Goal: Task Accomplishment & Management: Complete application form

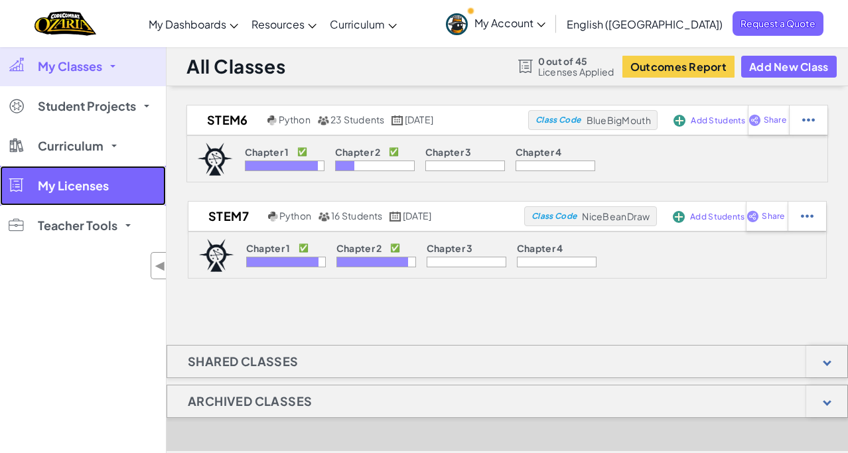
click at [109, 182] on link "My Licenses" at bounding box center [83, 186] width 166 height 40
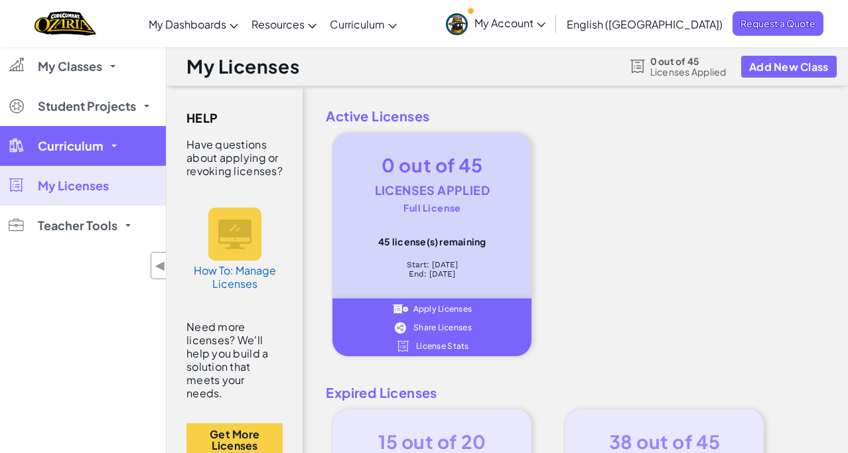
click at [123, 153] on link "Curriculum" at bounding box center [83, 146] width 166 height 40
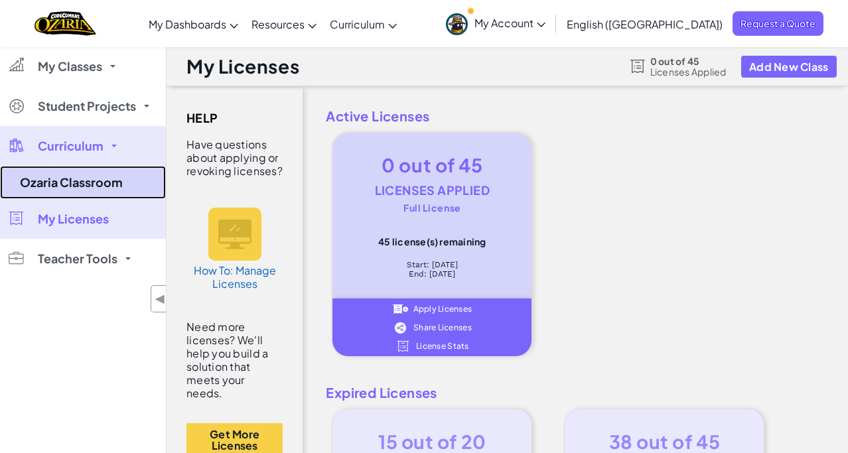
click at [106, 180] on link "Ozaria Classroom" at bounding box center [83, 182] width 166 height 33
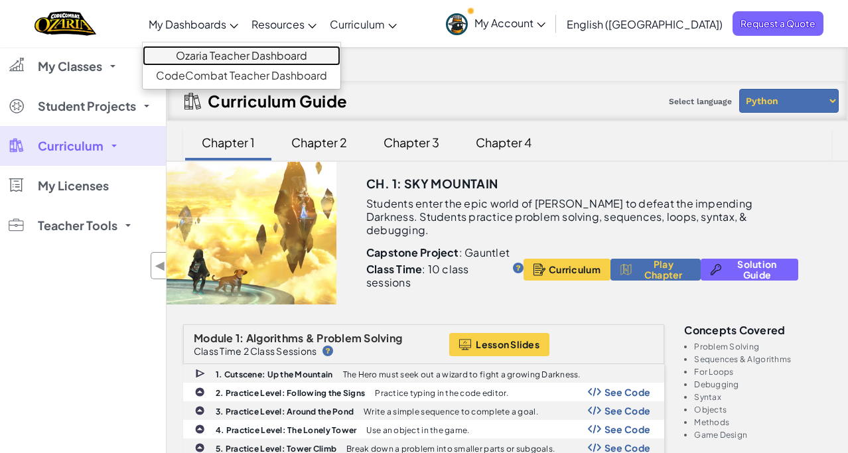
click at [253, 51] on link "Ozaria Teacher Dashboard" at bounding box center [242, 56] width 198 height 20
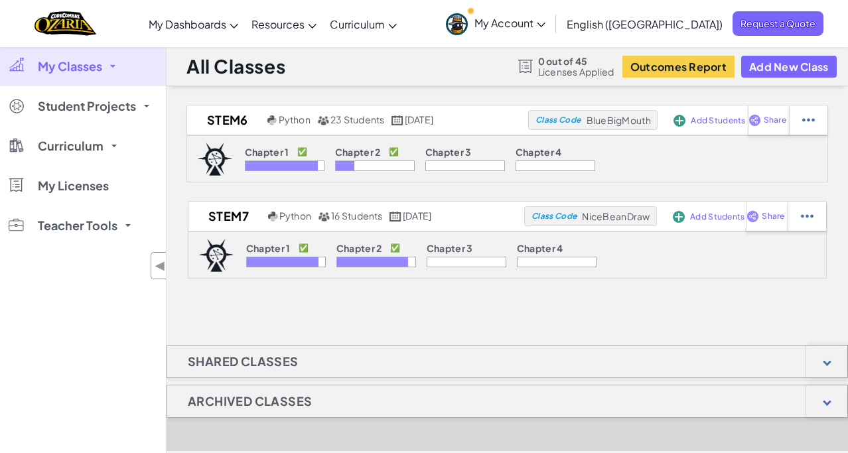
click at [82, 72] on span "My Classes" at bounding box center [70, 66] width 64 height 12
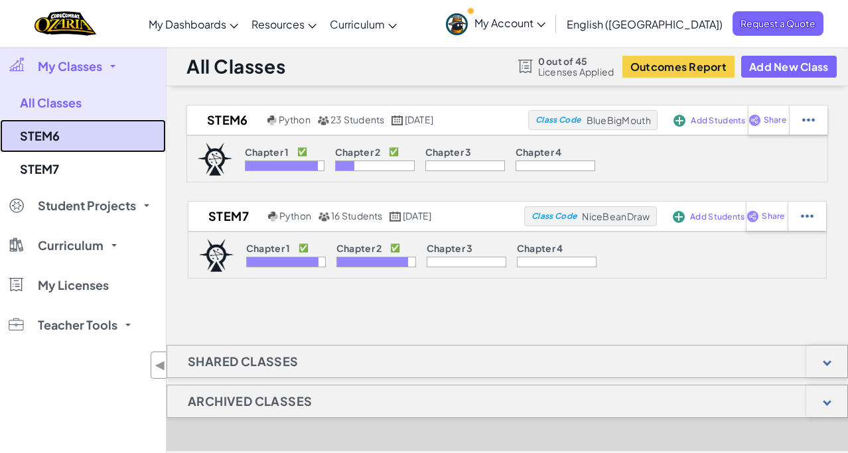
click at [95, 137] on link "STEM6" at bounding box center [83, 135] width 166 height 33
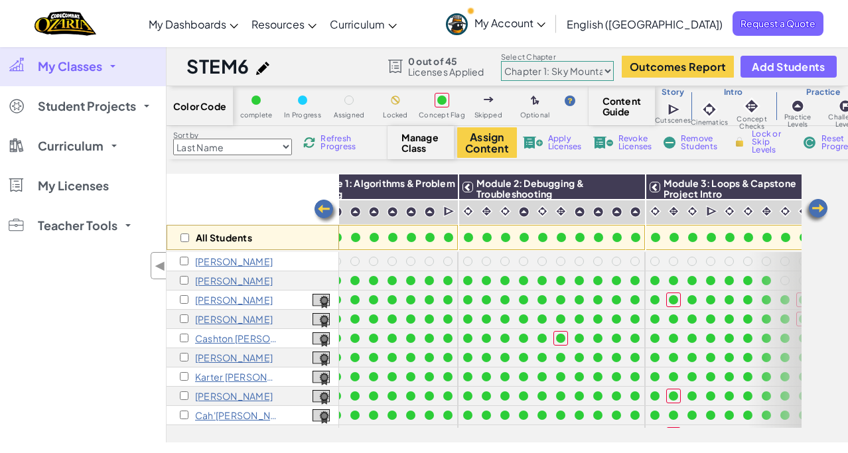
scroll to position [0, 119]
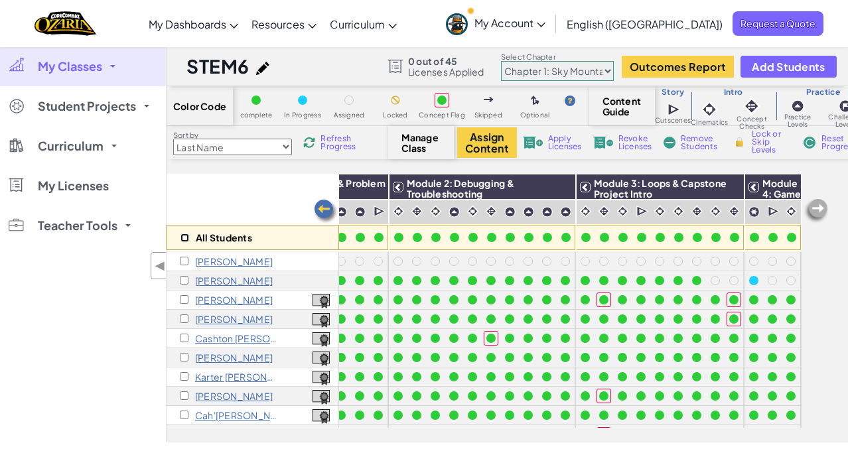
click at [184, 235] on input "checkbox" at bounding box center [184, 238] width 9 height 9
checkbox input "true"
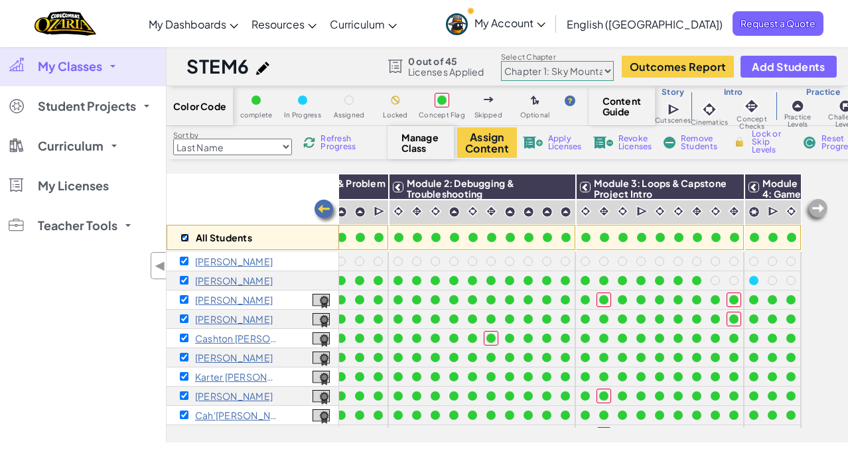
checkbox input "true"
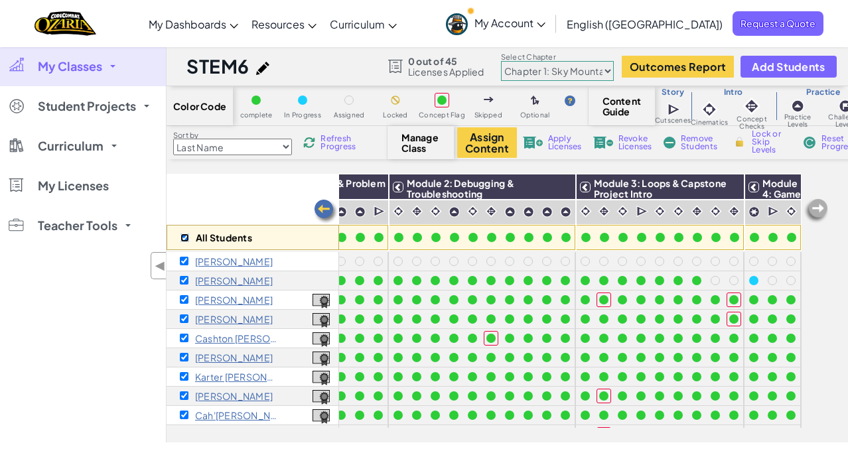
checkbox input "true"
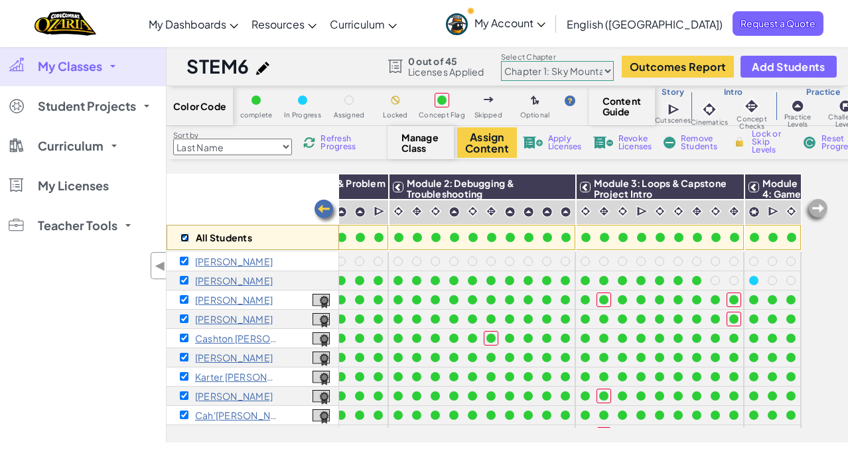
checkbox input "true"
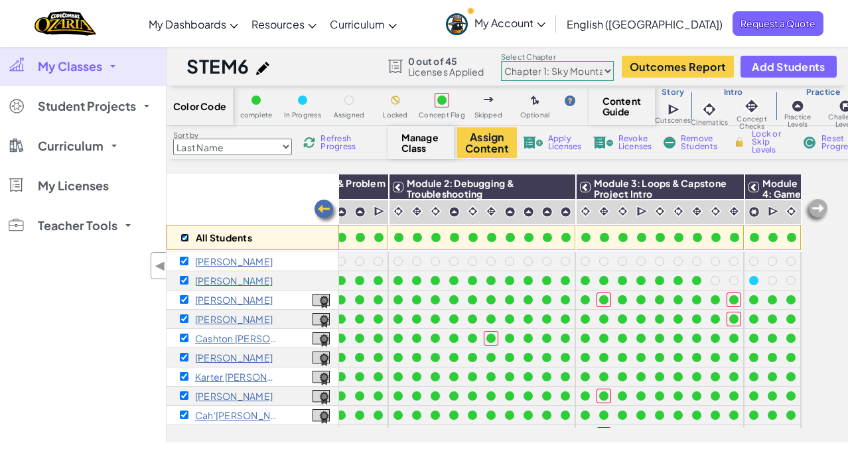
checkbox input "true"
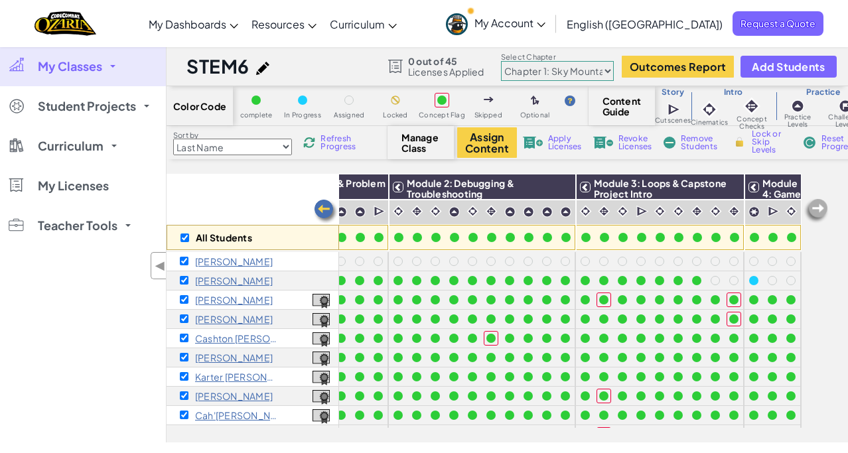
click at [690, 138] on span "Remove Students" at bounding box center [701, 143] width 40 height 16
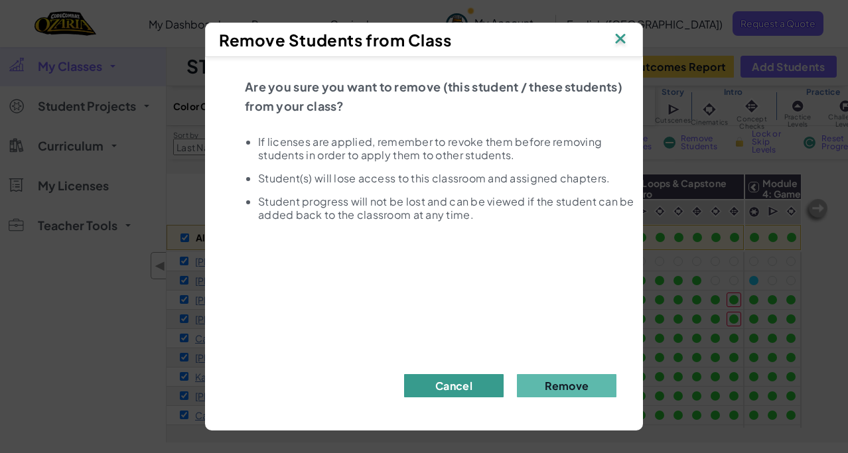
click at [489, 380] on button "Cancel" at bounding box center [454, 385] width 100 height 23
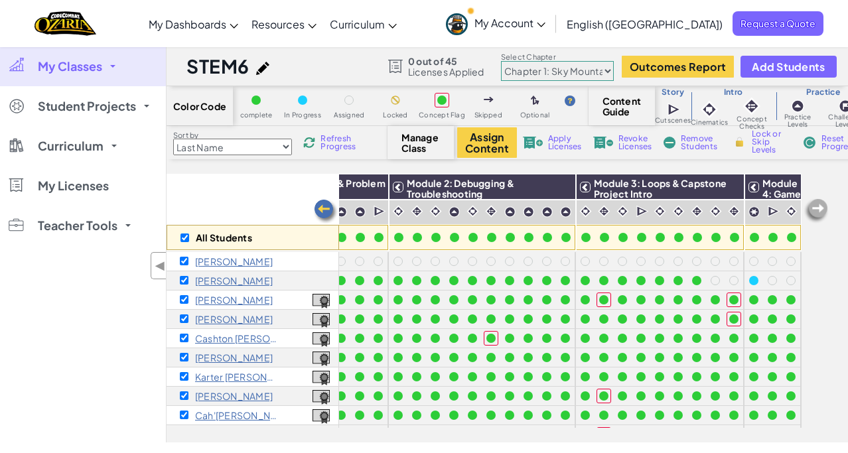
click at [261, 69] on img at bounding box center [262, 68] width 13 height 13
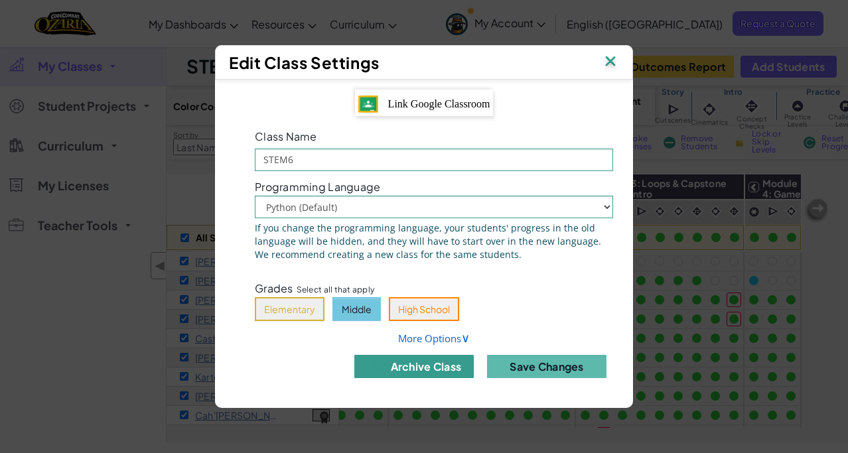
click at [445, 366] on button "archive class" at bounding box center [413, 366] width 119 height 23
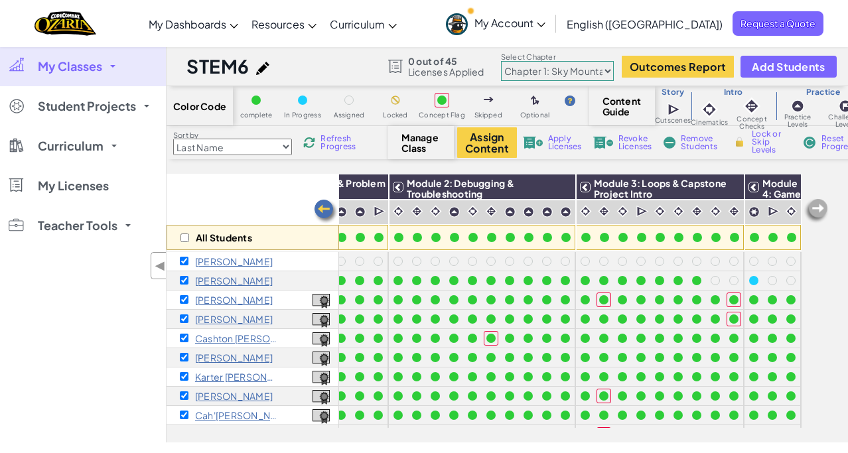
checkbox input "false"
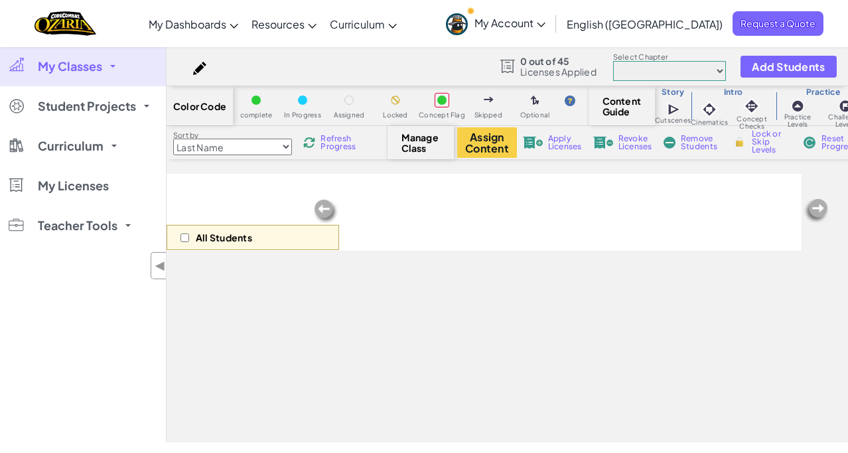
click at [103, 70] on link "My Classes" at bounding box center [83, 66] width 166 height 40
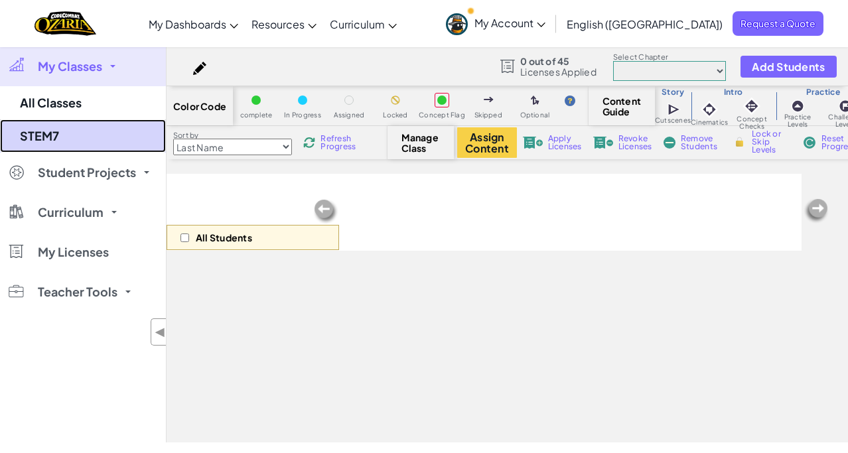
click at [66, 133] on link "STEM7" at bounding box center [83, 135] width 166 height 33
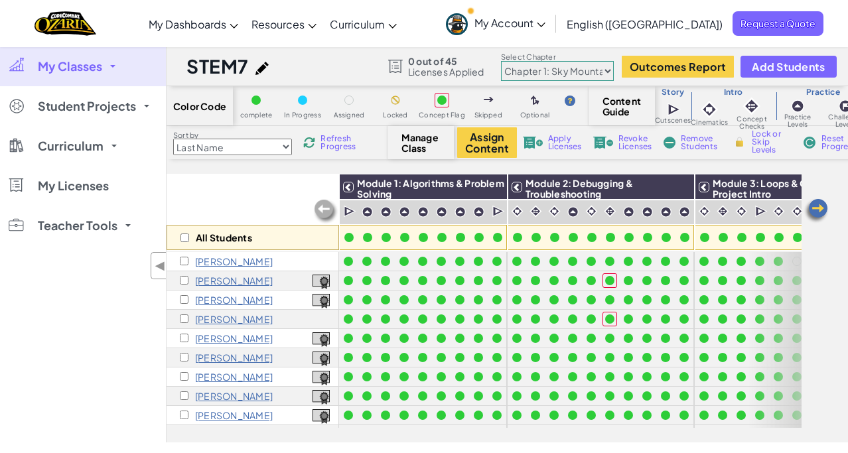
click at [269, 70] on link at bounding box center [265, 66] width 20 height 15
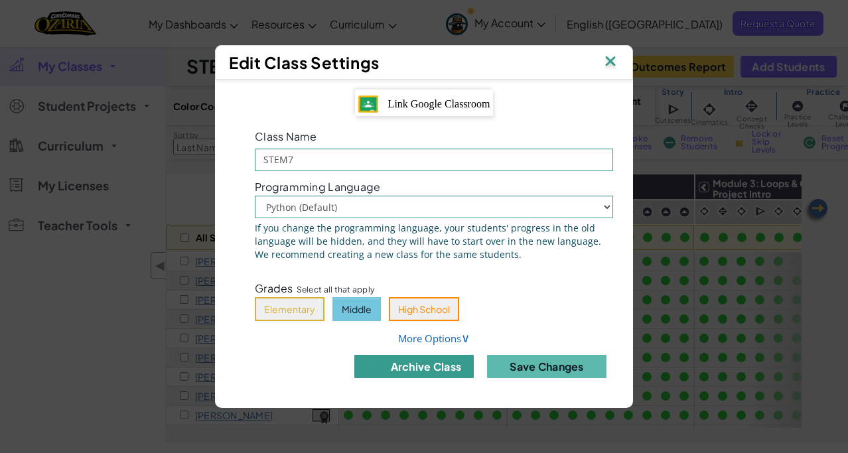
click at [415, 362] on button "archive class" at bounding box center [413, 366] width 119 height 23
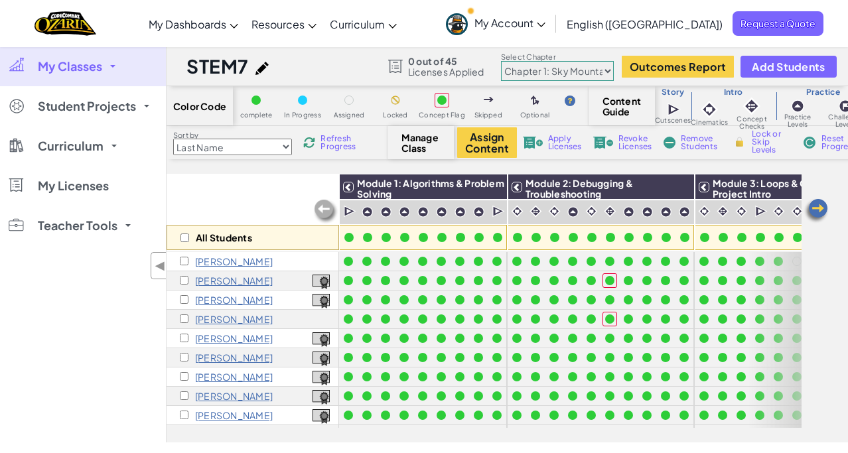
click at [120, 69] on link "My Classes" at bounding box center [83, 66] width 166 height 40
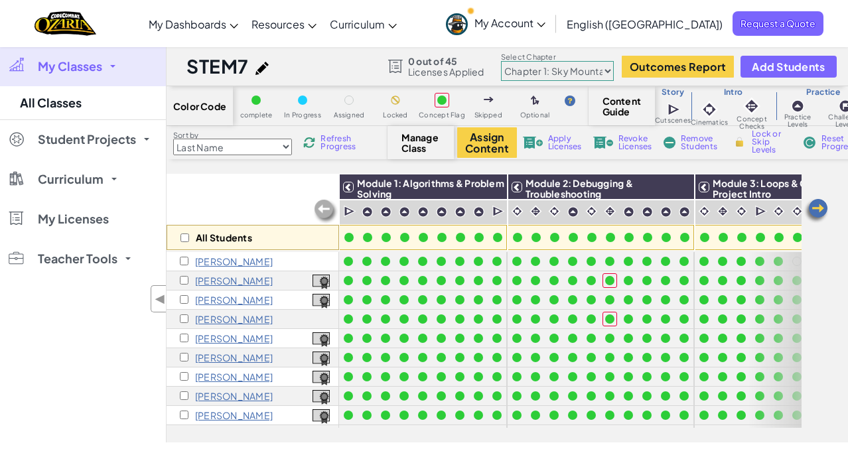
click at [258, 69] on img at bounding box center [261, 68] width 13 height 13
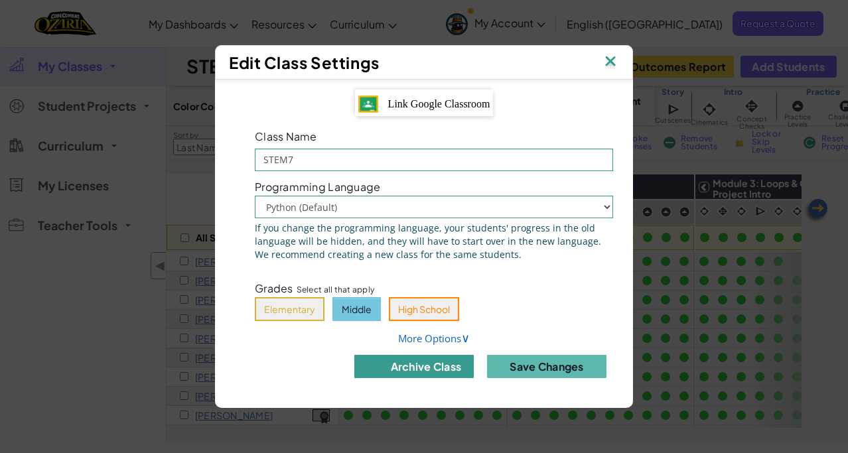
click at [433, 360] on button "archive class" at bounding box center [413, 366] width 119 height 23
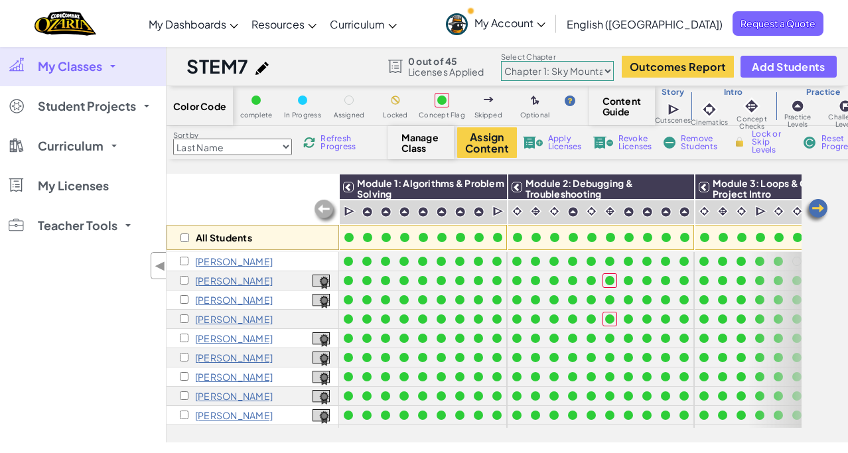
click at [127, 72] on link "My Classes" at bounding box center [83, 66] width 166 height 40
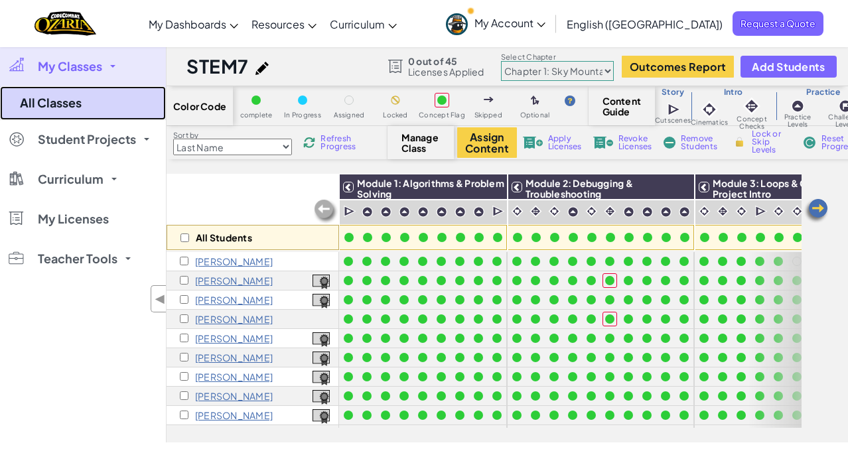
click at [101, 108] on link "All Classes" at bounding box center [83, 103] width 166 height 34
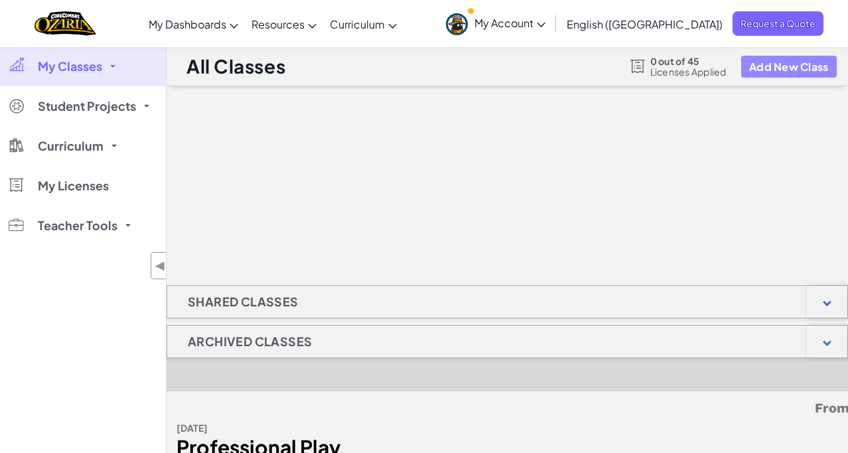
click at [760, 74] on button "Add New Class" at bounding box center [789, 67] width 96 height 22
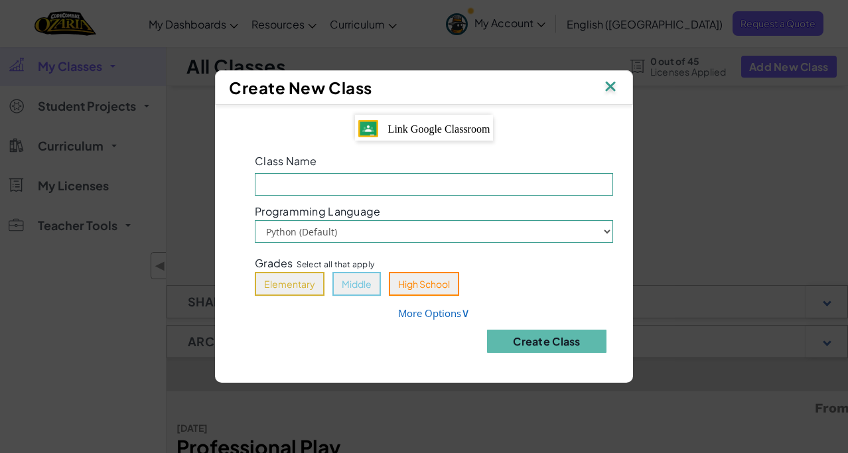
click at [460, 127] on span "Link Google Classroom" at bounding box center [439, 128] width 102 height 11
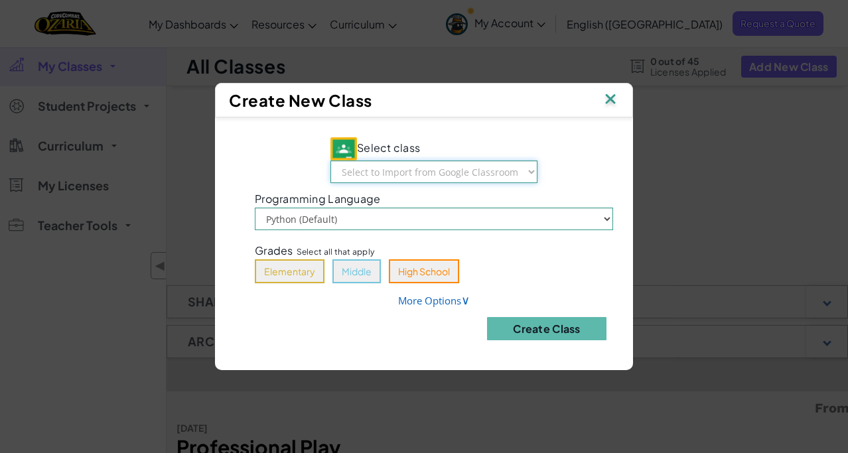
click at [435, 173] on select "Select to Import from Google Classroom 9th Period 8th Period 7th Period 6th Per…" at bounding box center [433, 172] width 207 height 23
select select "789138068266"
click at [332, 161] on select "Select to Import from Google Classroom 9th Period 8th Period 7th Period 6th Per…" at bounding box center [433, 172] width 207 height 23
click at [362, 276] on button "Middle" at bounding box center [356, 271] width 48 height 24
click at [425, 302] on link "More Options ∨" at bounding box center [434, 300] width 72 height 13
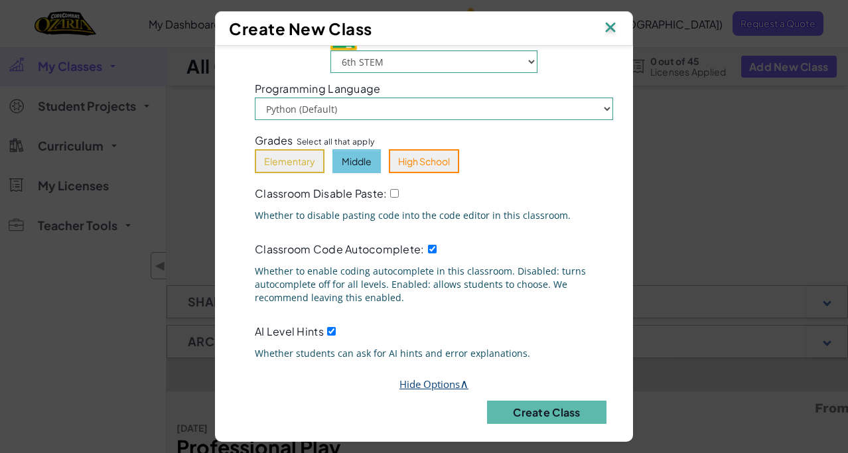
scroll to position [50, 0]
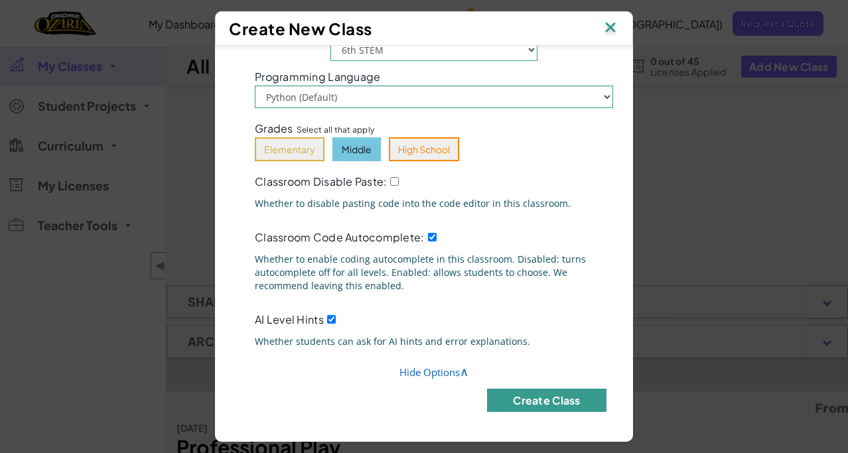
click at [513, 399] on button "Create Class" at bounding box center [546, 400] width 119 height 23
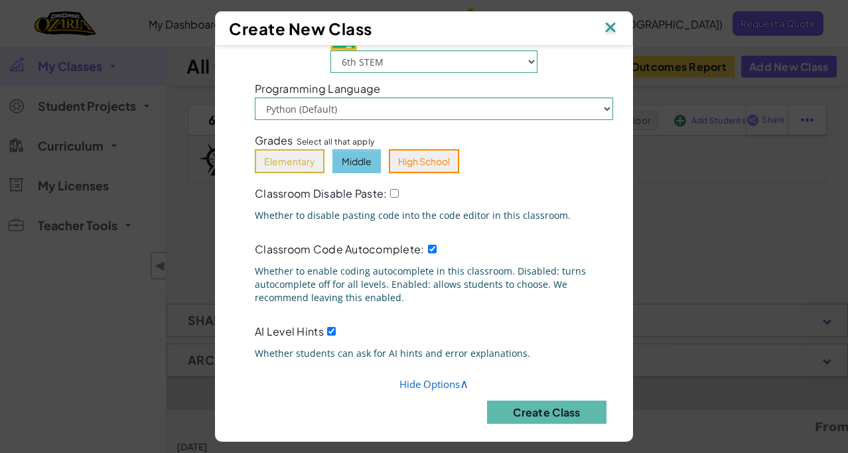
scroll to position [39, 0]
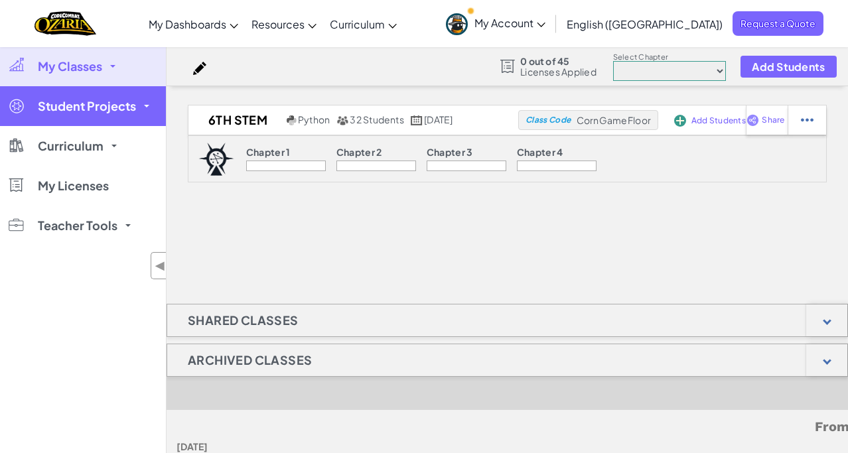
click at [125, 104] on span "Student Projects" at bounding box center [87, 106] width 98 height 12
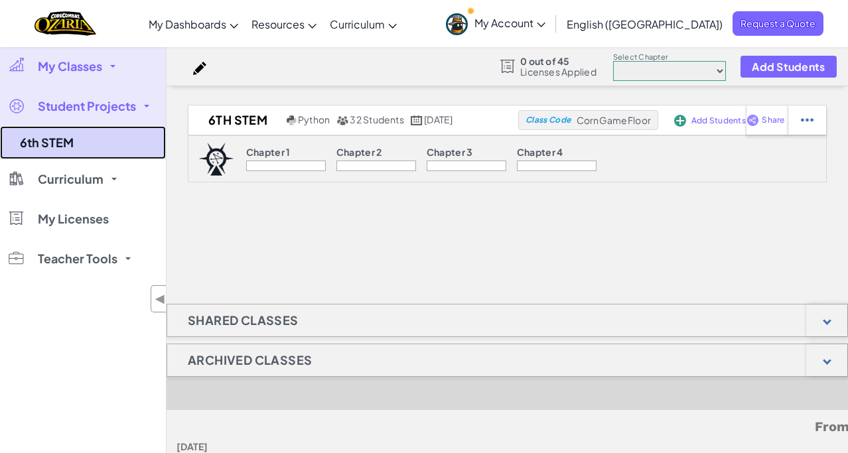
click at [100, 141] on link "6th STEM" at bounding box center [83, 142] width 166 height 33
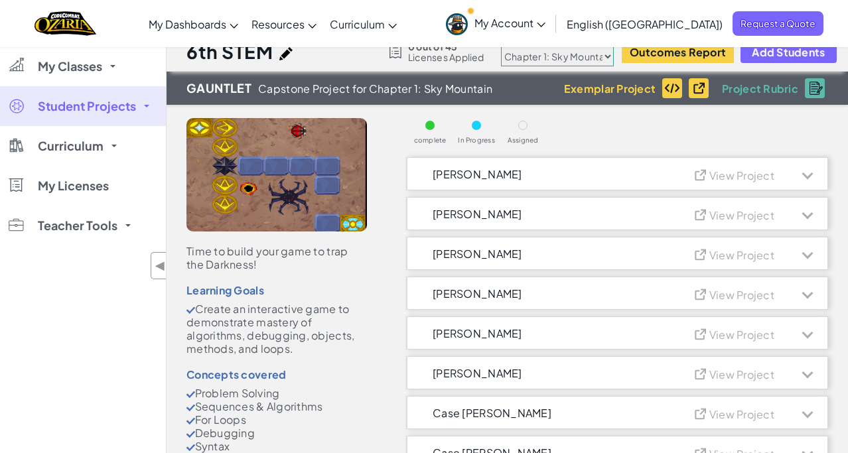
scroll to position [17, 0]
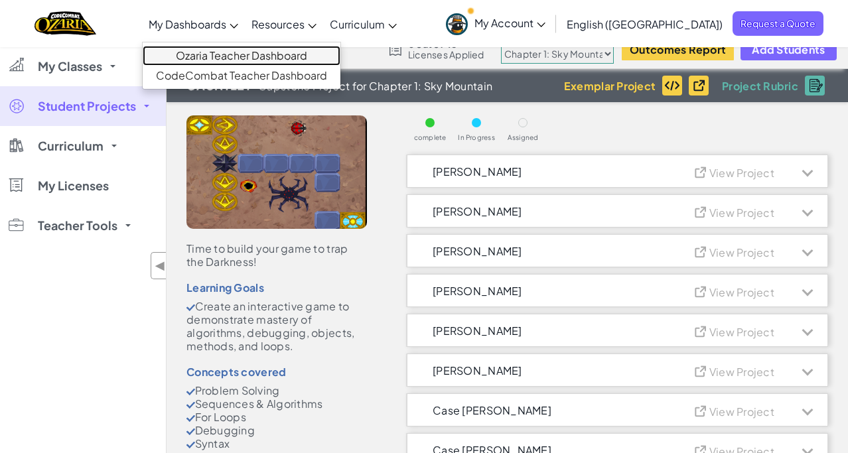
click at [256, 48] on link "Ozaria Teacher Dashboard" at bounding box center [242, 56] width 198 height 20
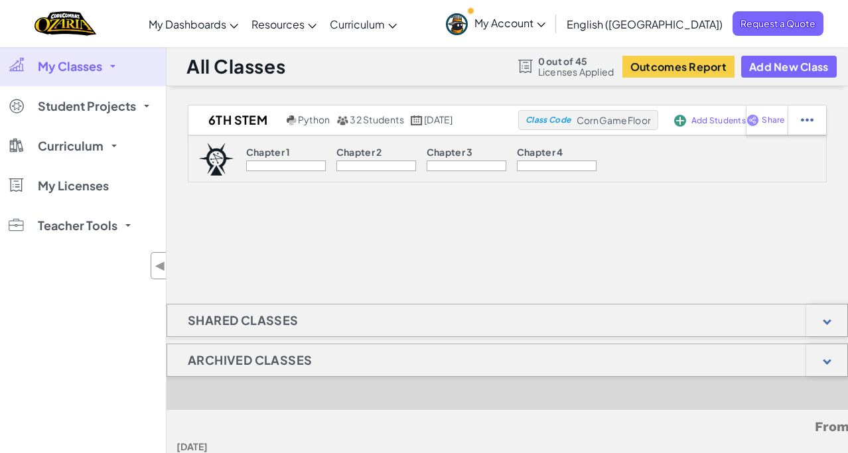
click at [336, 156] on p "Chapter 2" at bounding box center [359, 152] width 46 height 11
click at [717, 121] on div "Add Students" at bounding box center [698, 120] width 55 height 31
click at [686, 119] on img at bounding box center [680, 121] width 12 height 12
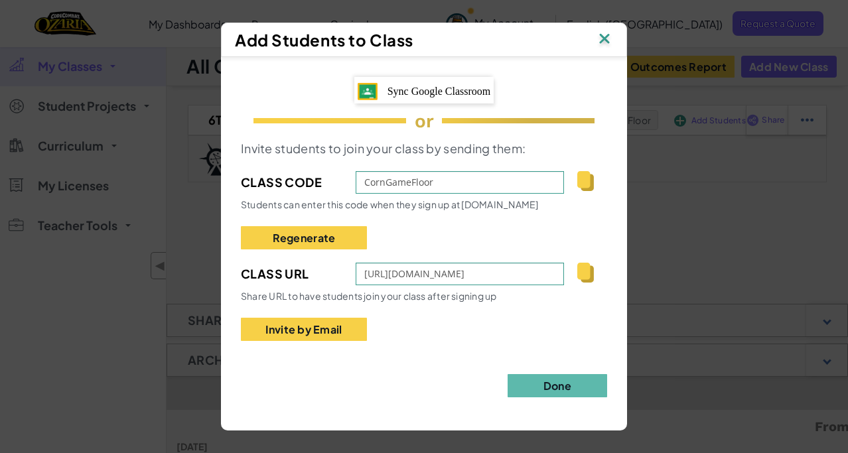
click at [450, 88] on span "Sync Google Classroom" at bounding box center [439, 91] width 104 height 11
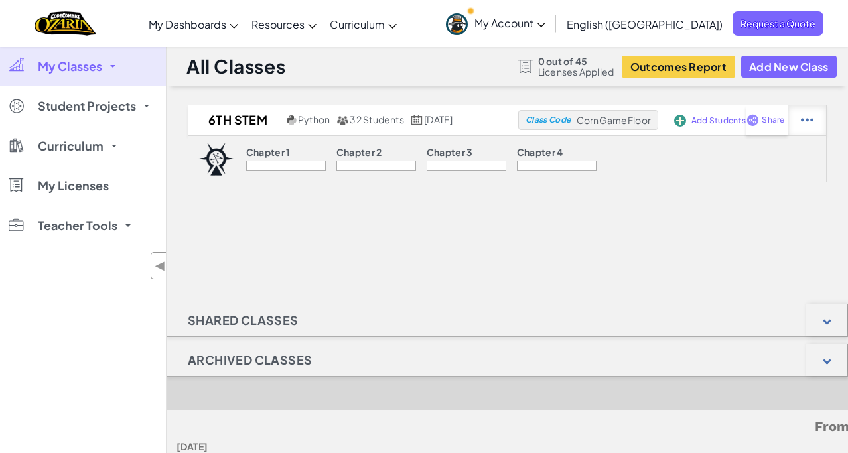
click at [826, 127] on div at bounding box center [807, 119] width 38 height 29
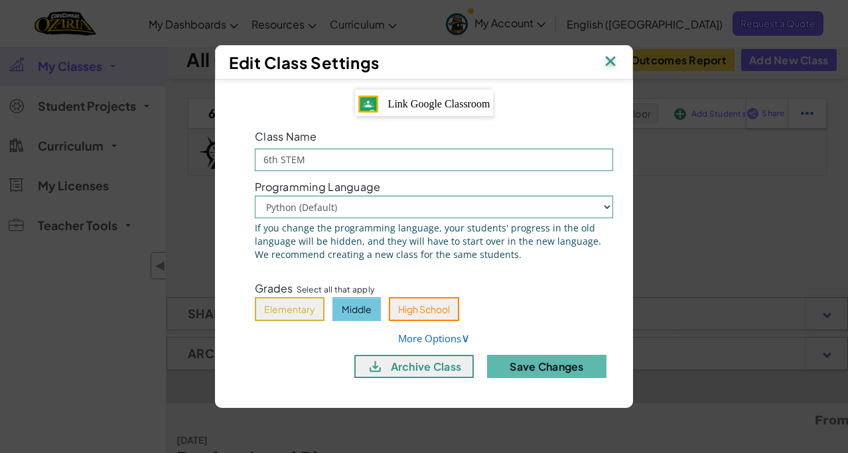
scroll to position [9, 0]
